Goal: Task Accomplishment & Management: Manage account settings

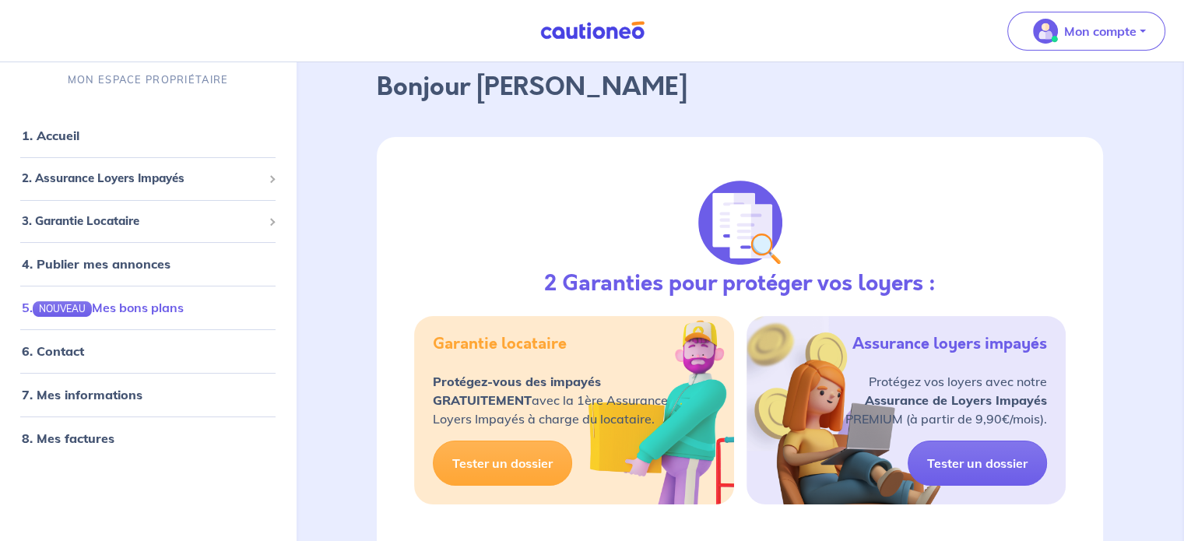
scroll to position [585, 0]
click at [125, 220] on span "3. Garantie Locataire" at bounding box center [142, 221] width 241 height 18
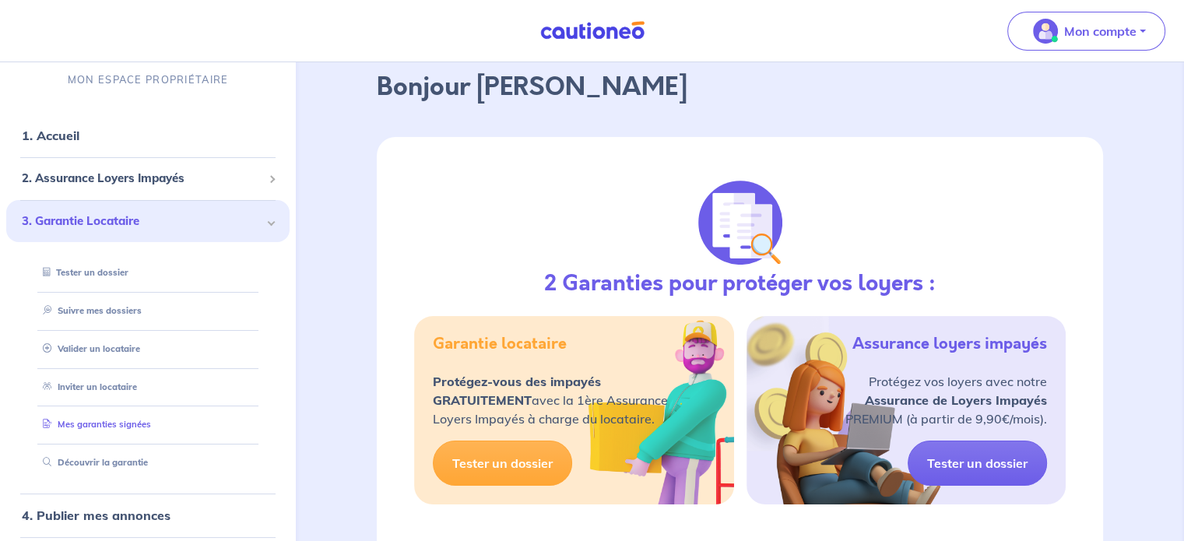
click at [124, 426] on link "Mes garanties signées" at bounding box center [94, 425] width 114 height 11
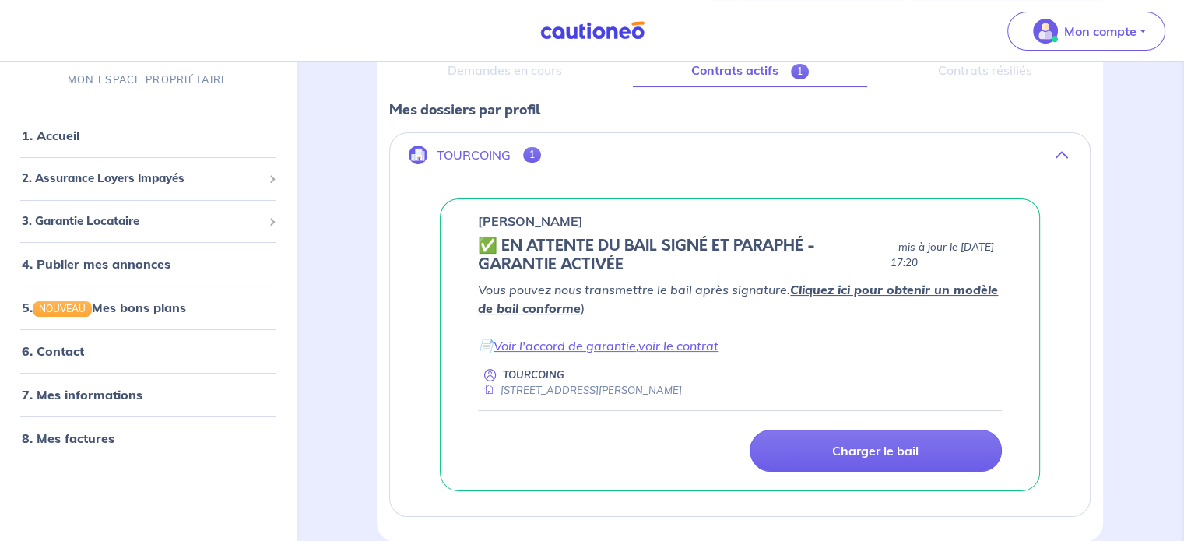
scroll to position [234, 0]
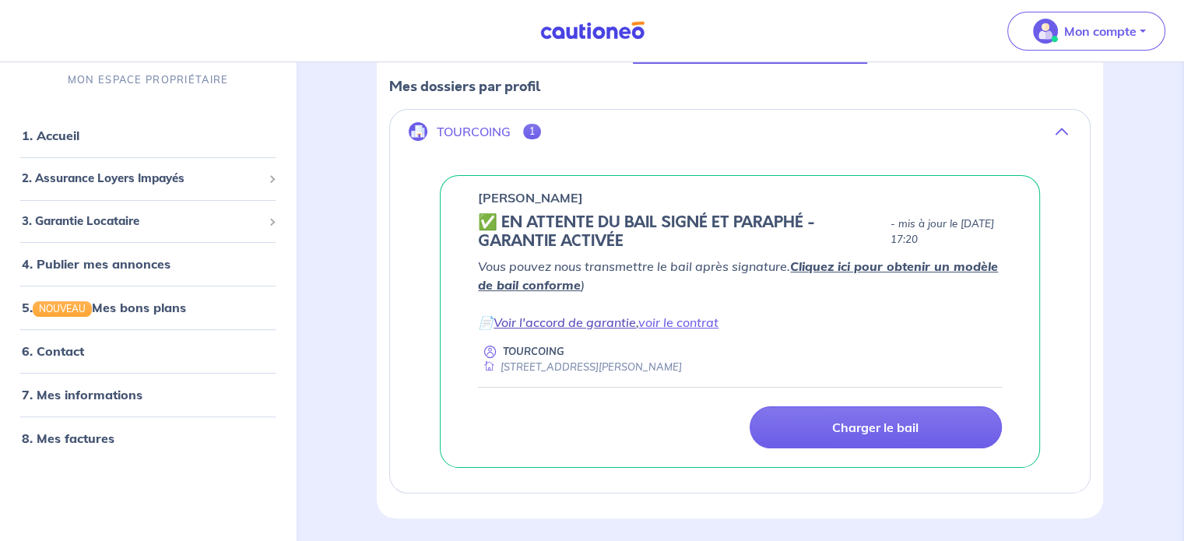
click at [589, 322] on link "Voir l'accord de garantie" at bounding box center [564, 322] width 142 height 16
click at [532, 125] on span "1" at bounding box center [532, 132] width 18 height 16
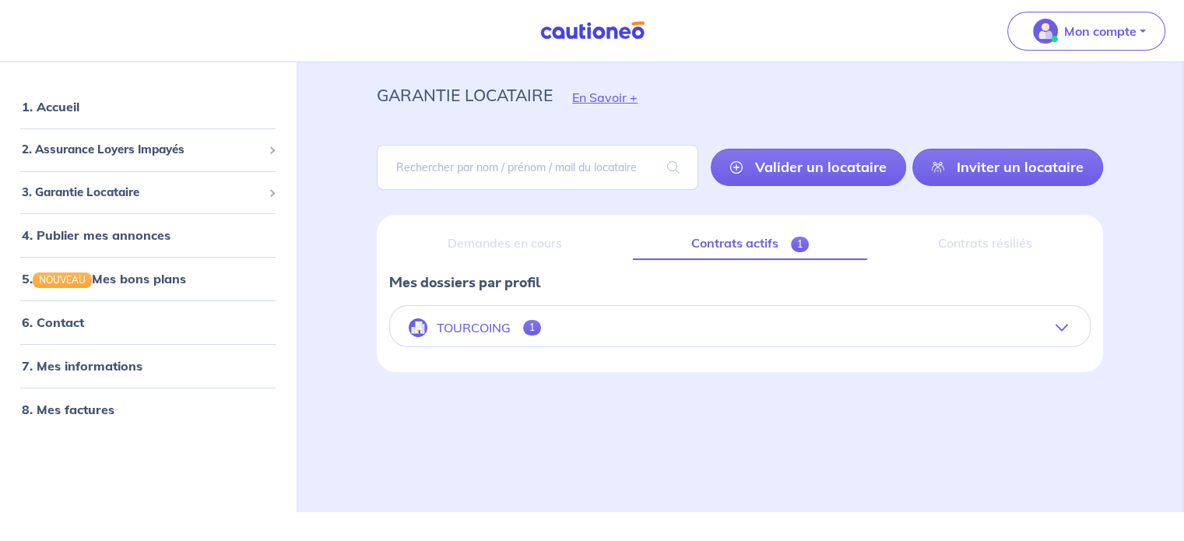
scroll to position [8, 0]
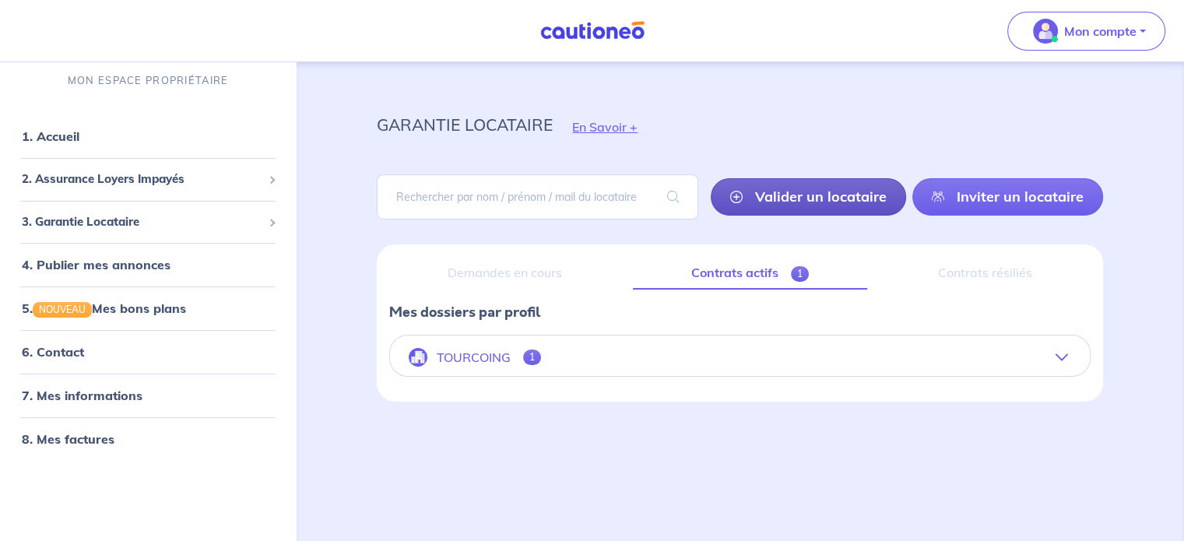
click at [836, 195] on link "Valider un locataire" at bounding box center [808, 196] width 195 height 37
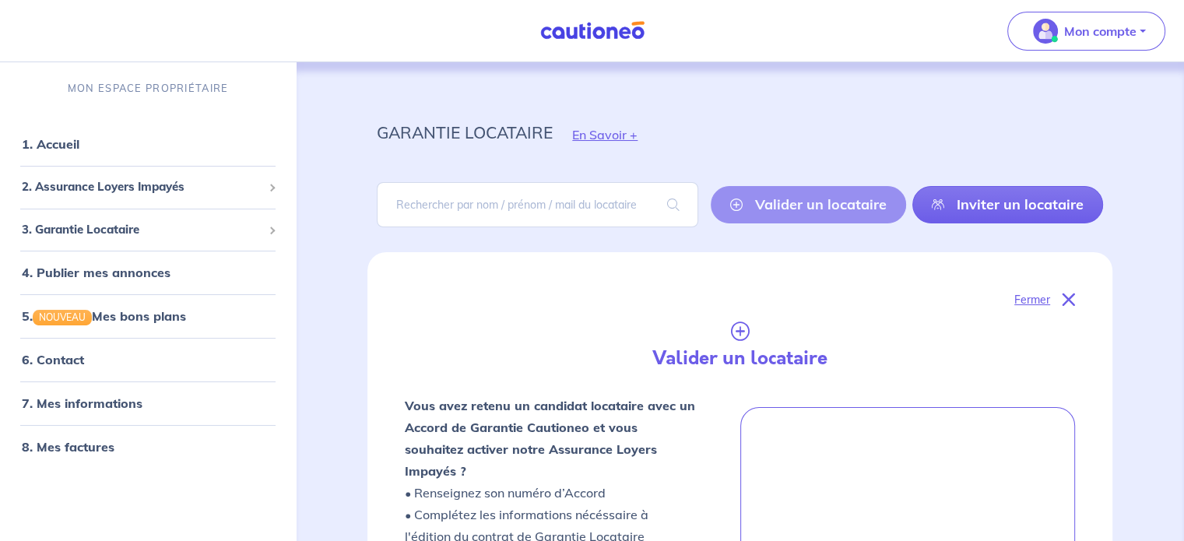
scroll to position [78, 0]
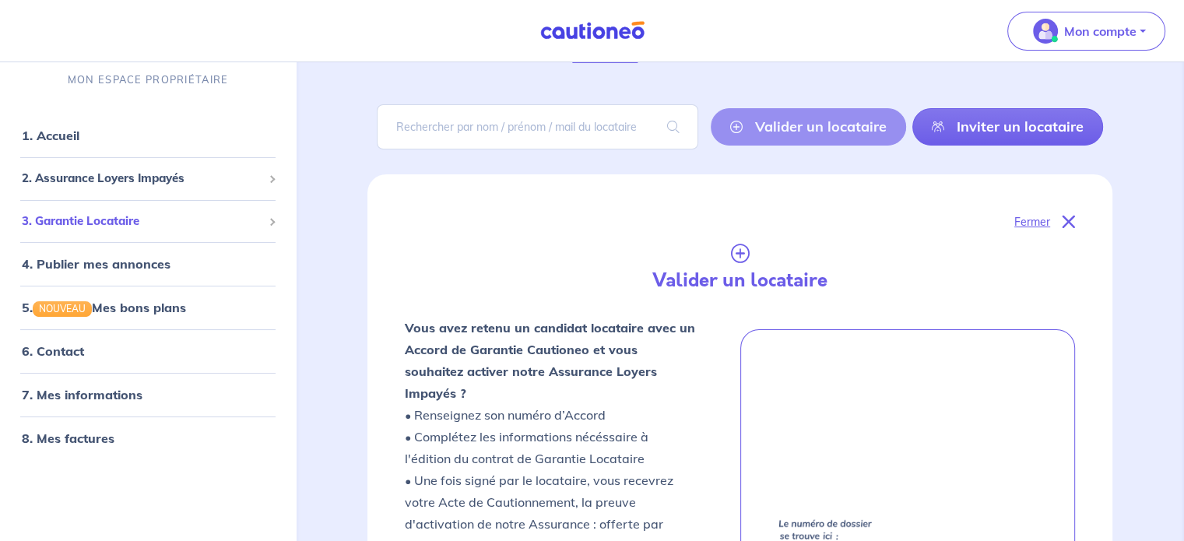
click at [130, 217] on span "3. Garantie Locataire" at bounding box center [142, 221] width 241 height 18
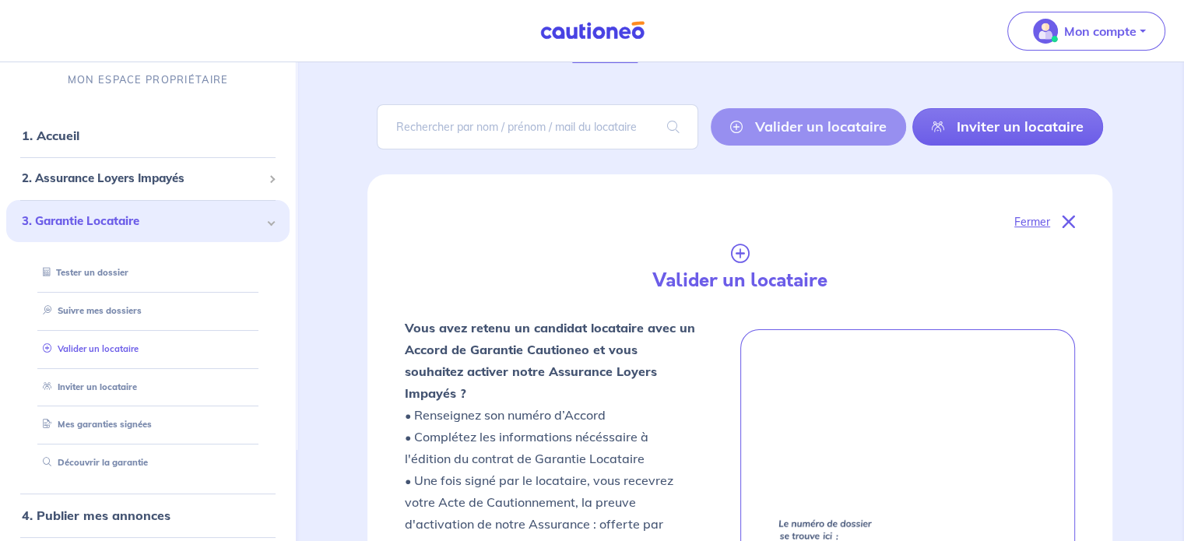
click at [128, 345] on link "Valider un locataire" at bounding box center [88, 348] width 102 height 11
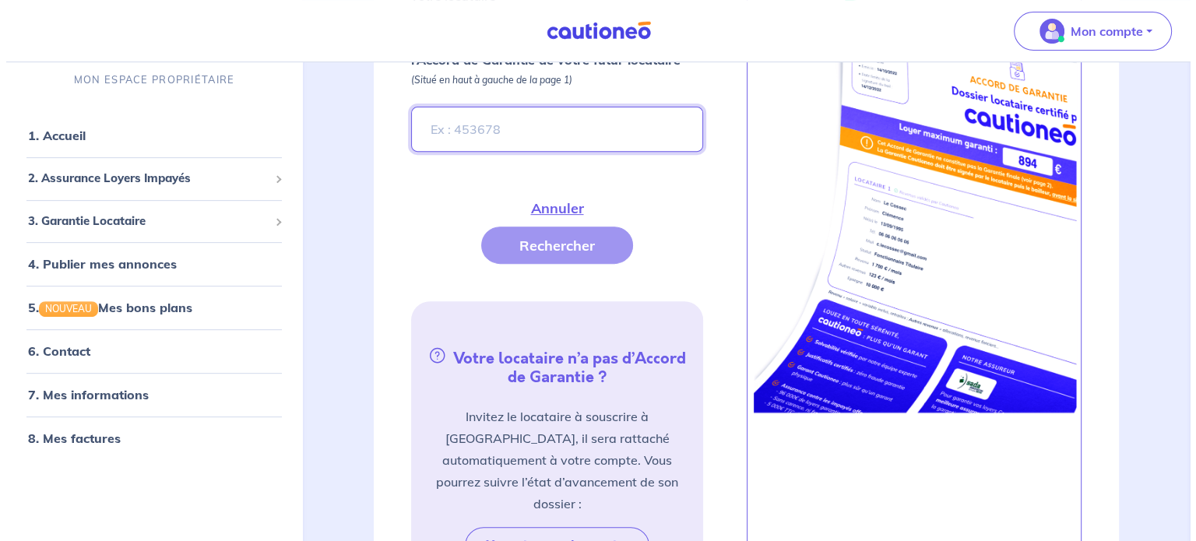
scroll to position [619, 0]
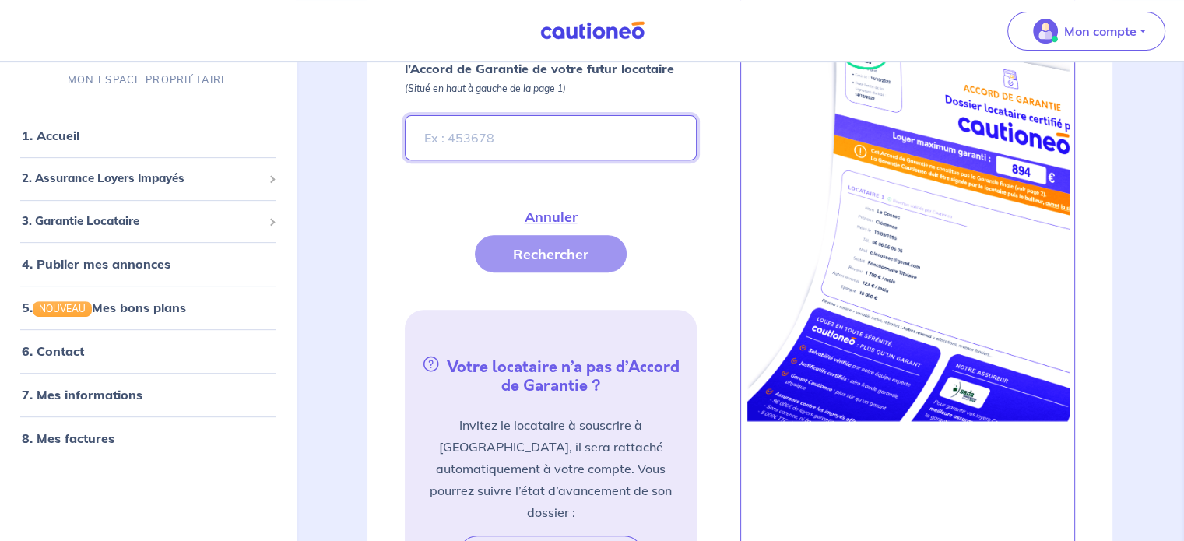
click at [588, 115] on input "Entrez le numéro de dossier présent sur l’Accord de Garantie de votre futur loc…" at bounding box center [550, 137] width 291 height 45
paste input "ZjYqXl"
type input "ZjYqXl"
click at [568, 235] on button "Rechercher" at bounding box center [551, 253] width 152 height 37
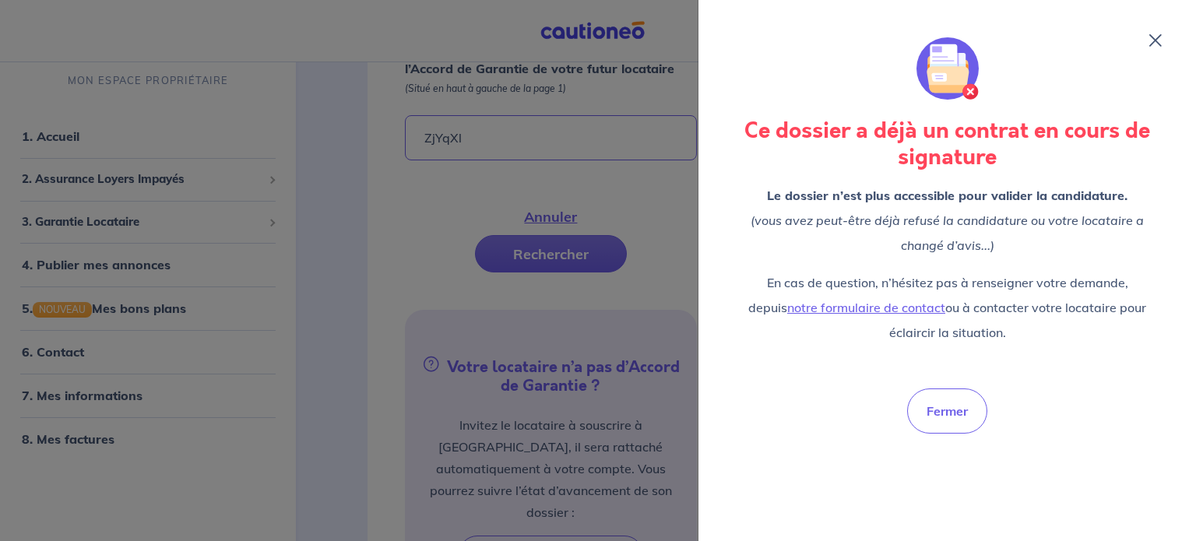
click at [604, 177] on div at bounding box center [598, 270] width 1196 height 541
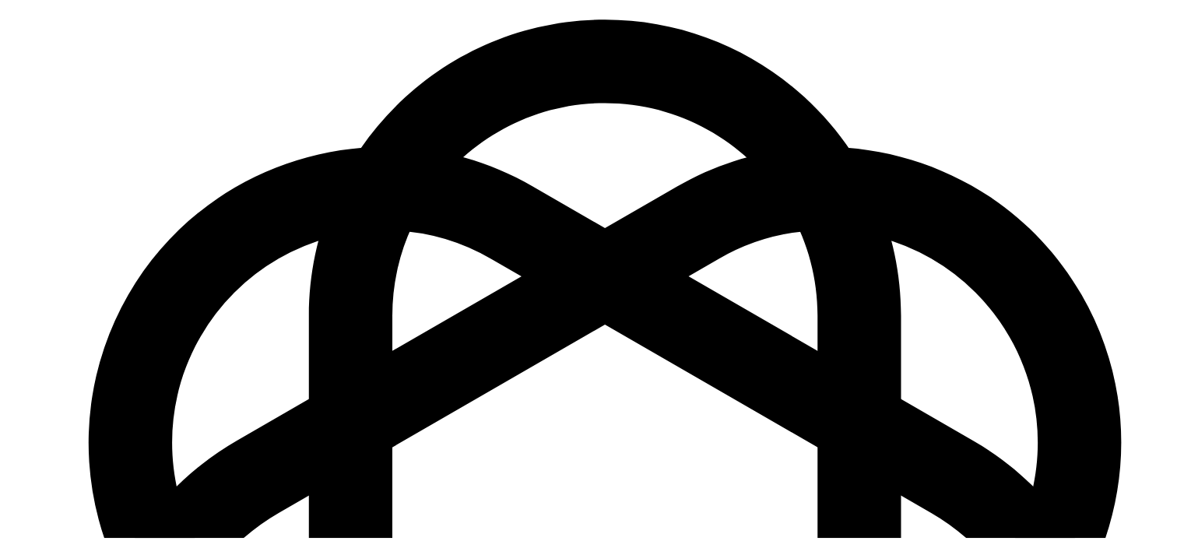
scroll to position [16, 0]
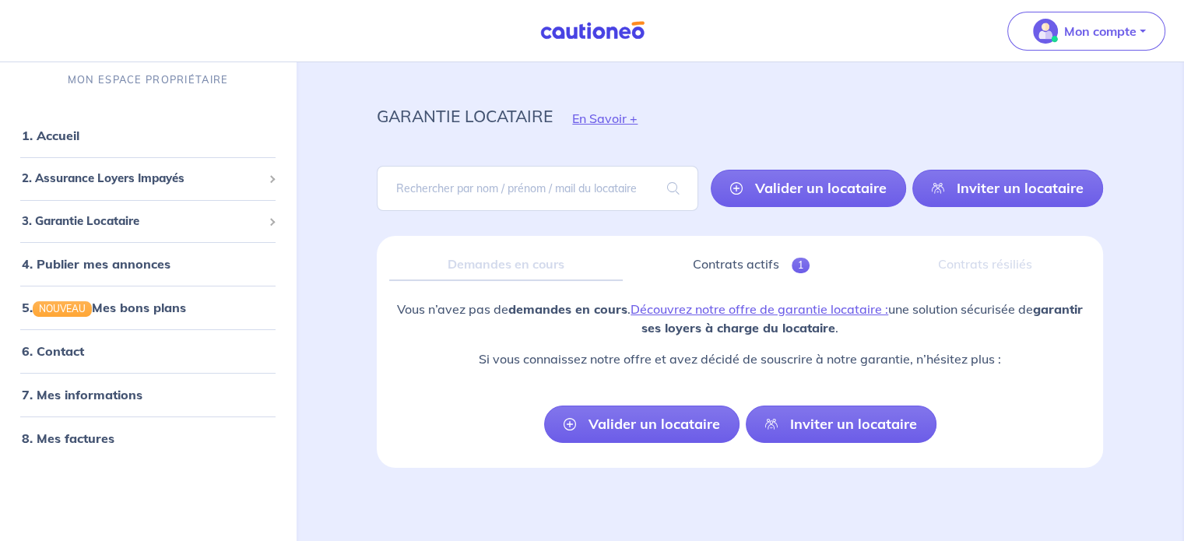
click at [502, 349] on p "Si vous connaissez notre offre et avez décidé de souscrire à notre garantie, n’…" at bounding box center [739, 358] width 701 height 19
click at [779, 263] on link "Contrats actifs 1" at bounding box center [751, 264] width 233 height 33
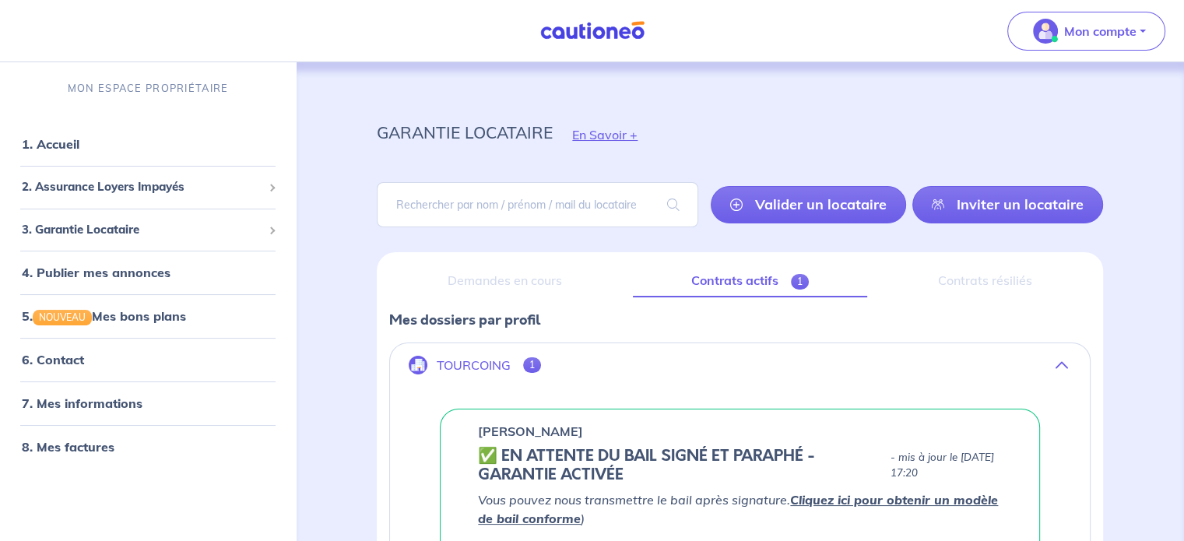
click at [731, 286] on link "Contrats actifs 1" at bounding box center [750, 281] width 234 height 33
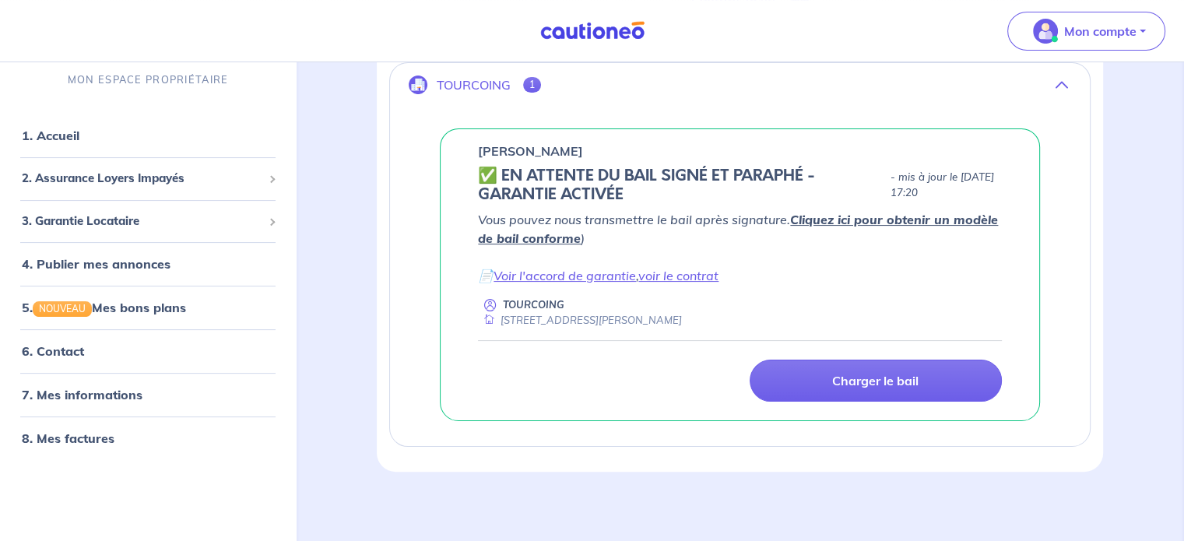
scroll to position [283, 0]
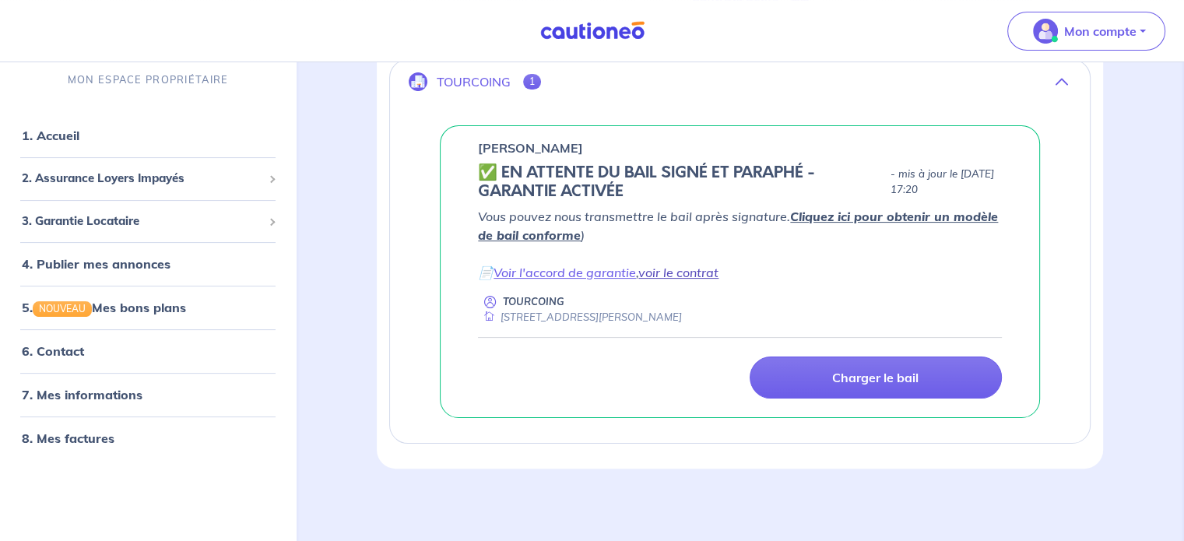
click at [697, 269] on link "voir le contrat" at bounding box center [678, 273] width 80 height 16
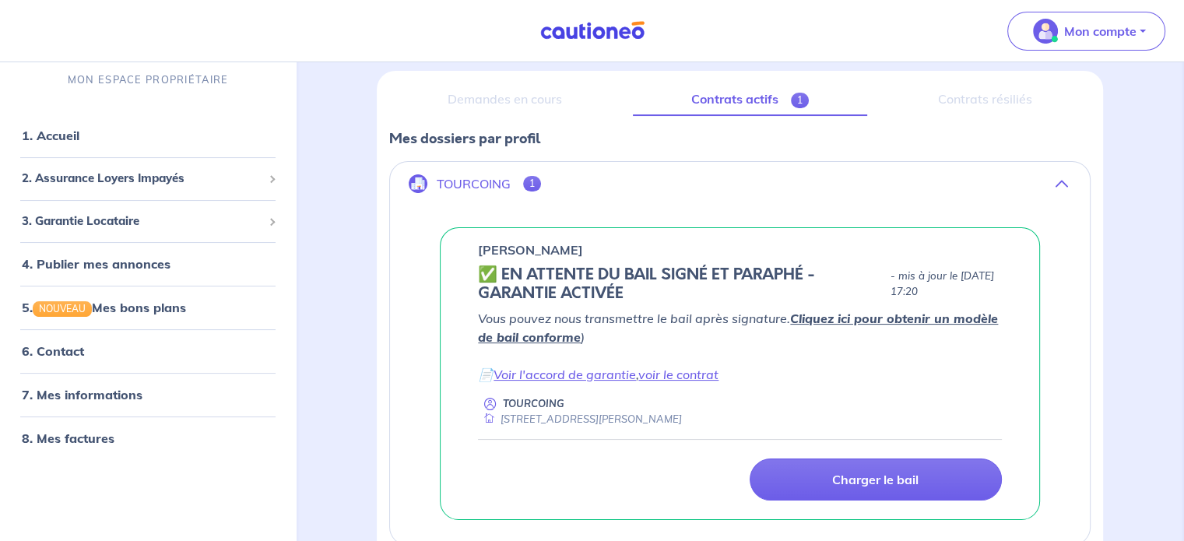
scroll to position [205, 0]
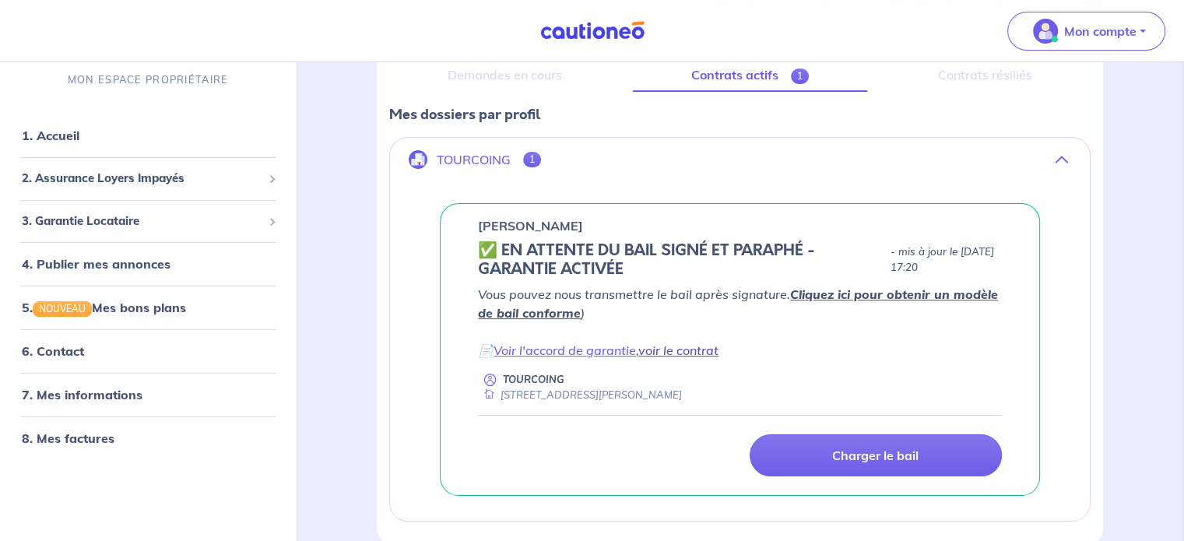
click at [680, 354] on link "voir le contrat" at bounding box center [678, 350] width 80 height 16
click at [79, 392] on link "7. Mes informations" at bounding box center [80, 396] width 116 height 16
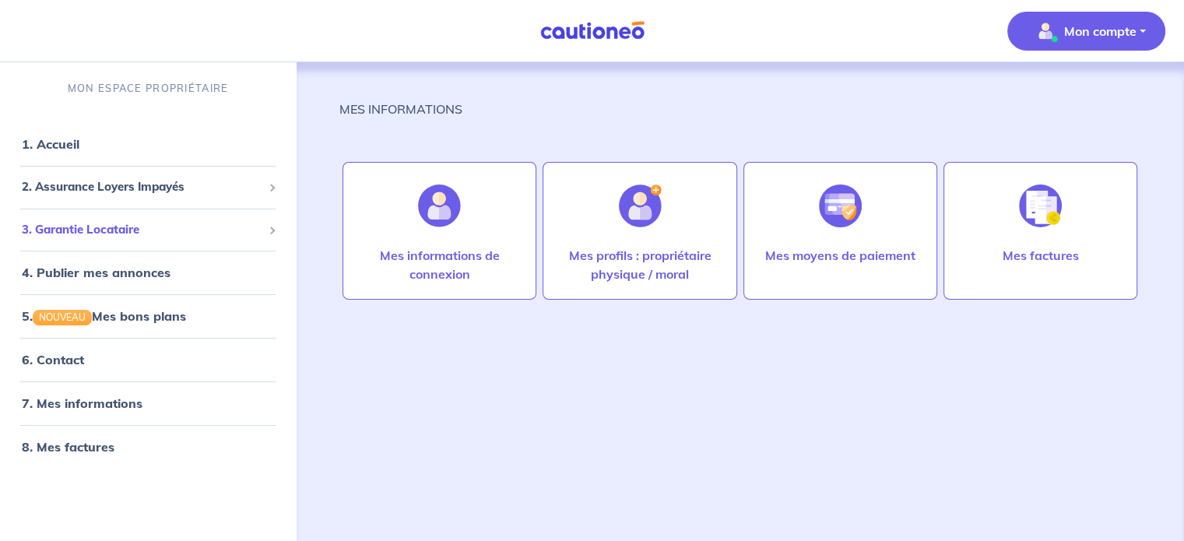
click at [111, 227] on span "3. Garantie Locataire" at bounding box center [142, 230] width 241 height 18
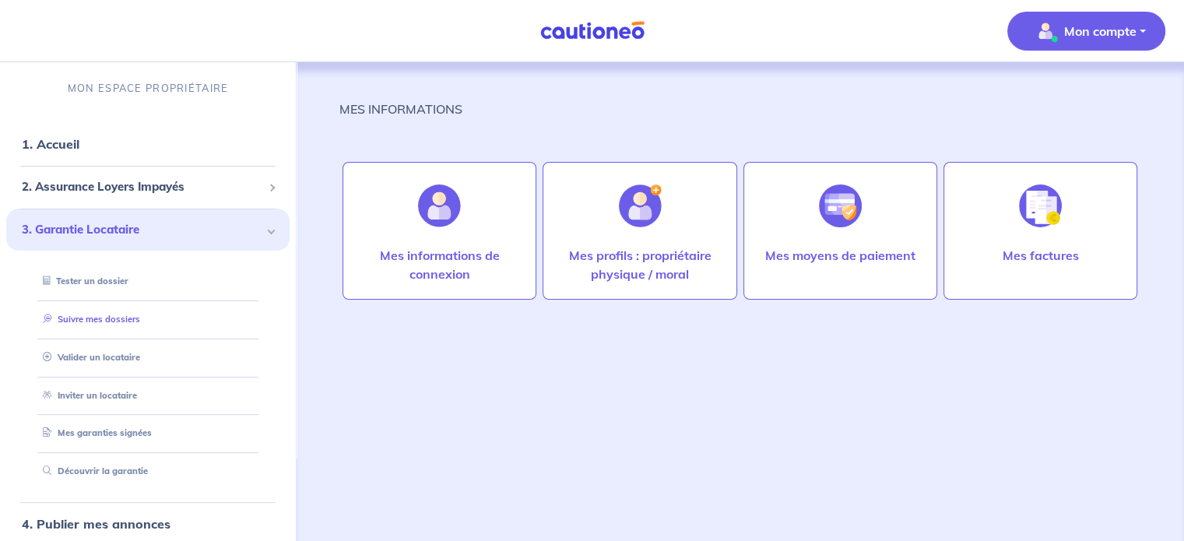
click at [111, 324] on link "Suivre mes dossiers" at bounding box center [89, 319] width 104 height 11
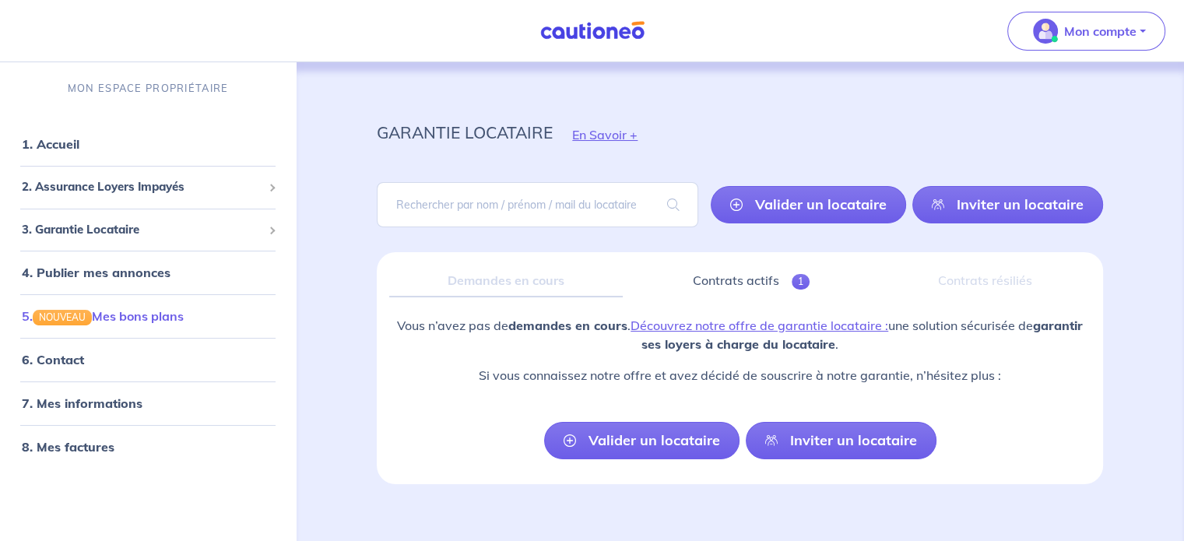
click at [143, 316] on link "5. NOUVEAU Mes bons plans" at bounding box center [103, 316] width 162 height 16
click at [135, 237] on span "3. Garantie Locataire" at bounding box center [142, 230] width 241 height 18
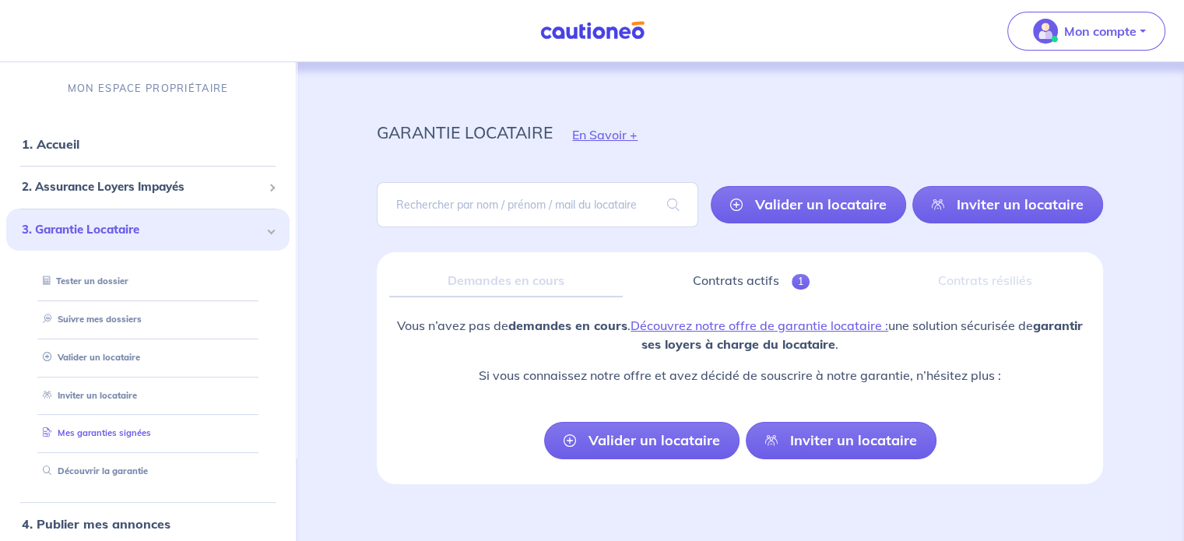
click at [117, 431] on link "Mes garanties signées" at bounding box center [94, 432] width 114 height 11
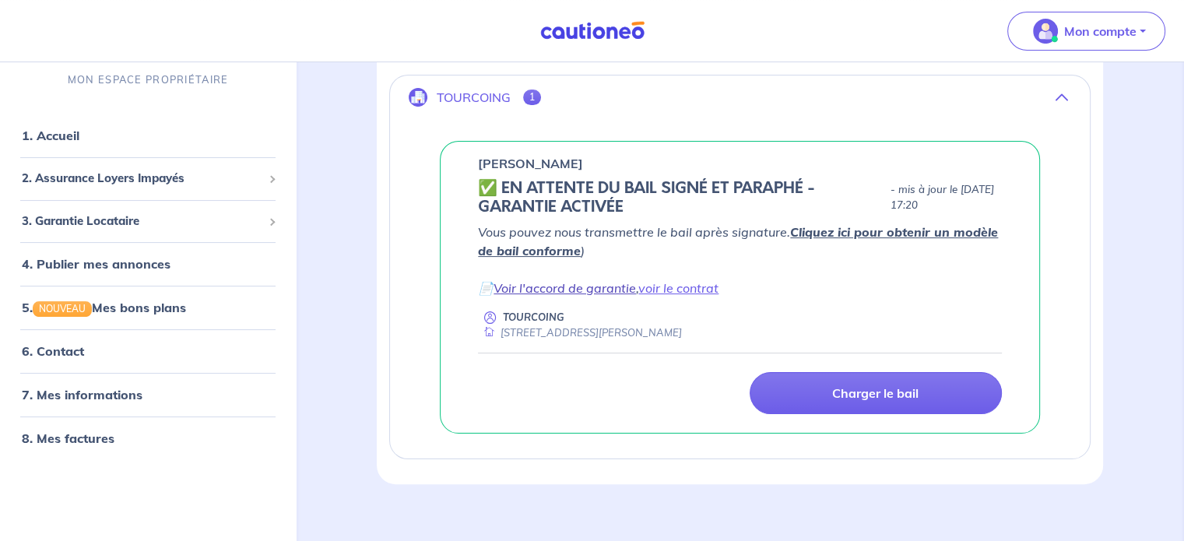
scroll to position [283, 0]
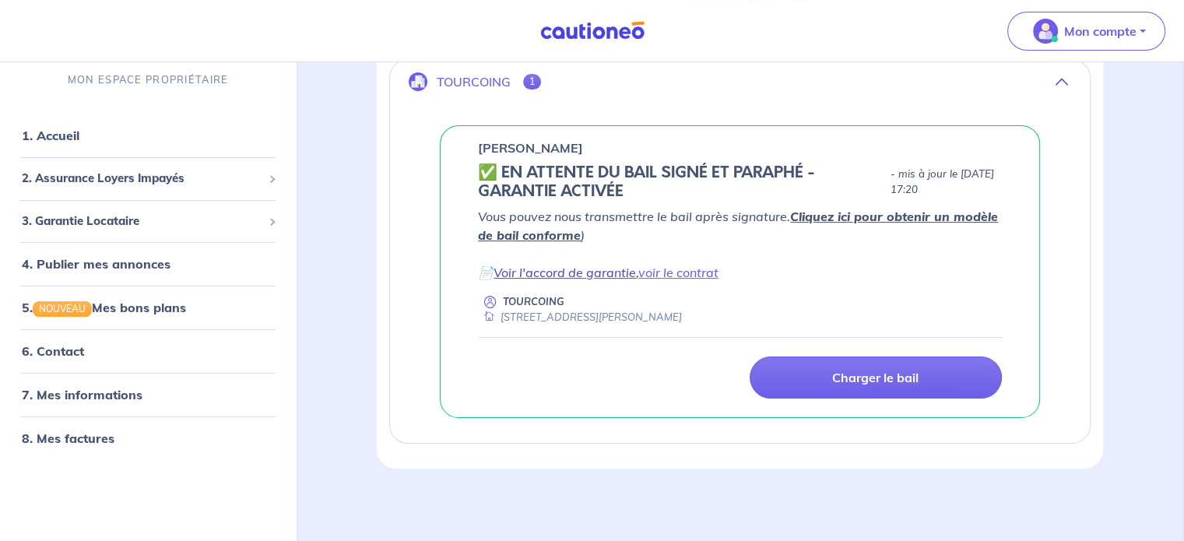
click at [560, 275] on link "Voir l'accord de garantie" at bounding box center [564, 273] width 142 height 16
